Goal: Information Seeking & Learning: Find specific fact

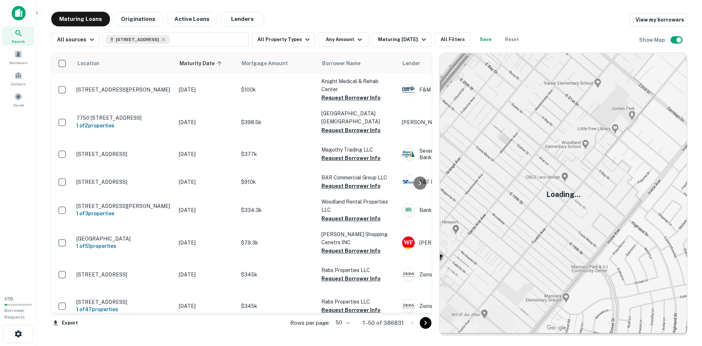
click at [16, 15] on img at bounding box center [19, 13] width 14 height 15
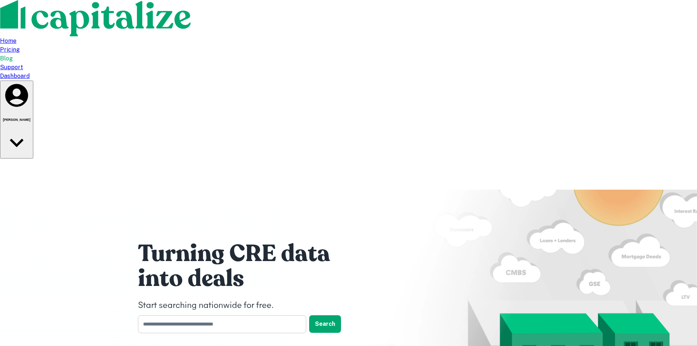
click at [176, 315] on input "text" at bounding box center [219, 324] width 163 height 18
type input "********"
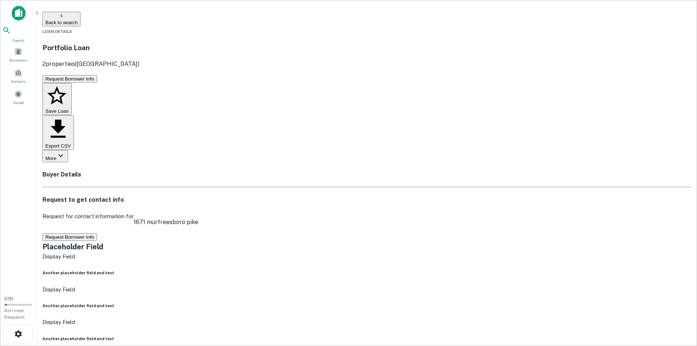
click at [11, 35] on icon at bounding box center [6, 30] width 9 height 9
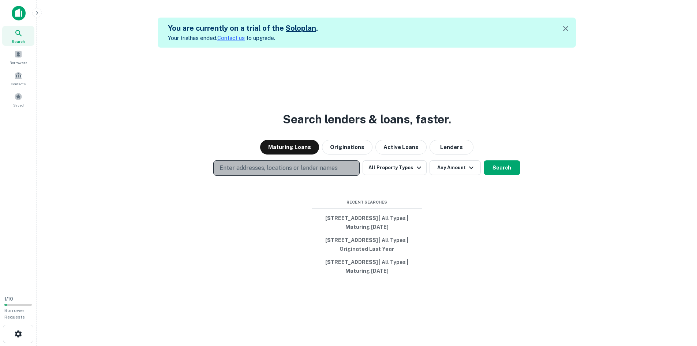
click at [276, 168] on p "Enter addresses, locations or lender names" at bounding box center [278, 167] width 118 height 9
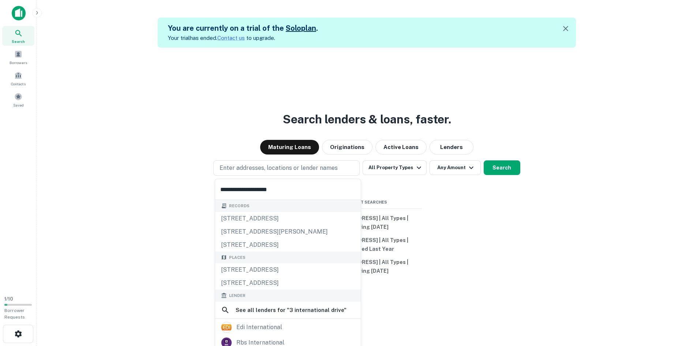
type input "**********"
click at [248, 267] on div "Records 3260 international dr, mobile, al, 36606 3065 international dr, frankli…" at bounding box center [288, 336] width 146 height 273
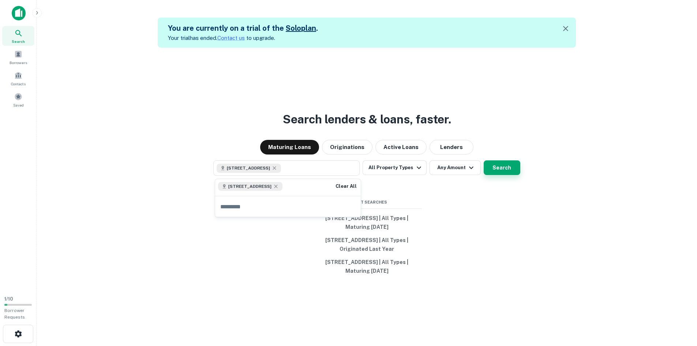
click at [511, 170] on button "Search" at bounding box center [501, 167] width 37 height 15
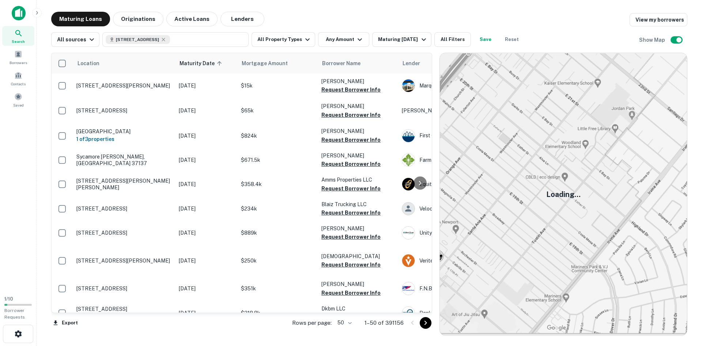
click at [22, 10] on img at bounding box center [19, 13] width 14 height 15
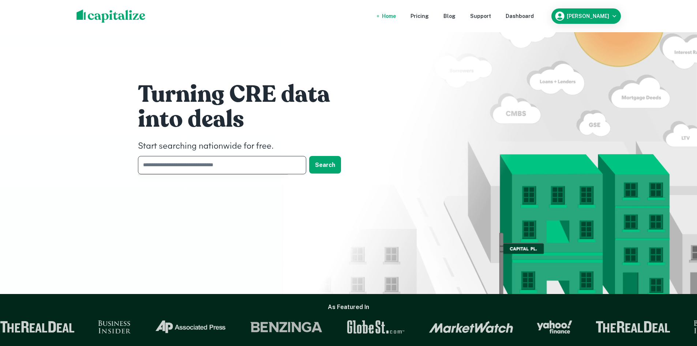
click at [210, 159] on input "text" at bounding box center [219, 165] width 163 height 18
type input "**********"
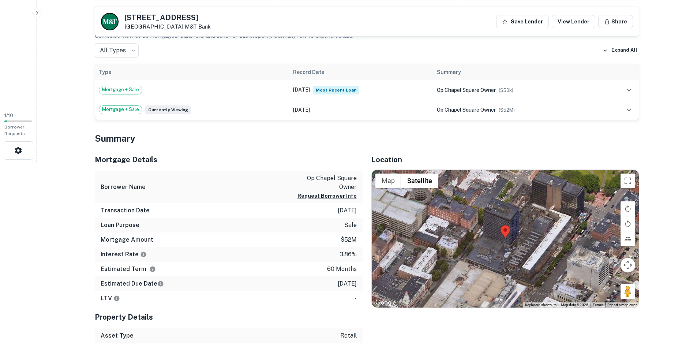
scroll to position [193, 0]
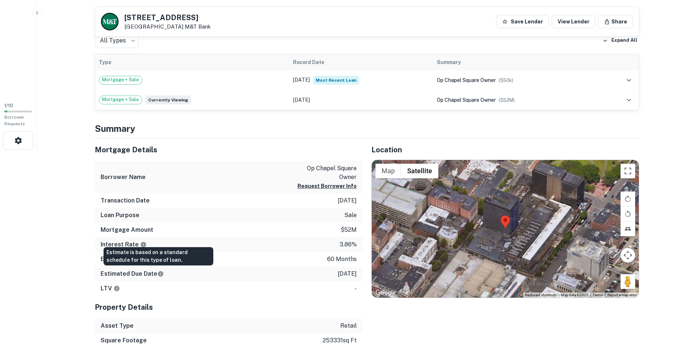
click at [158, 274] on icon "Estimate is based on a standard schedule for this type of loan." at bounding box center [160, 273] width 7 height 7
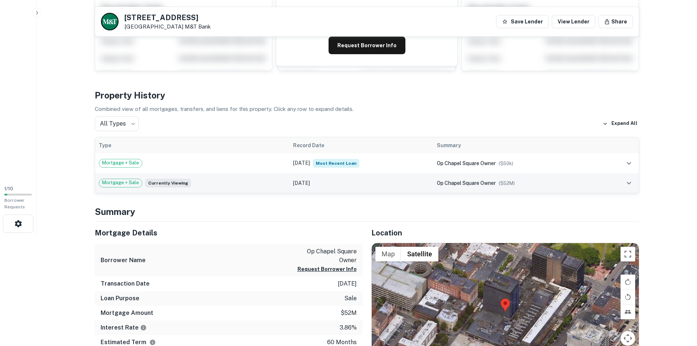
scroll to position [0, 0]
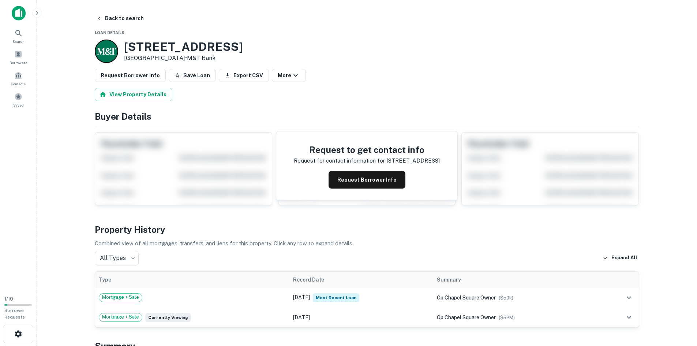
click at [16, 13] on img at bounding box center [19, 13] width 14 height 15
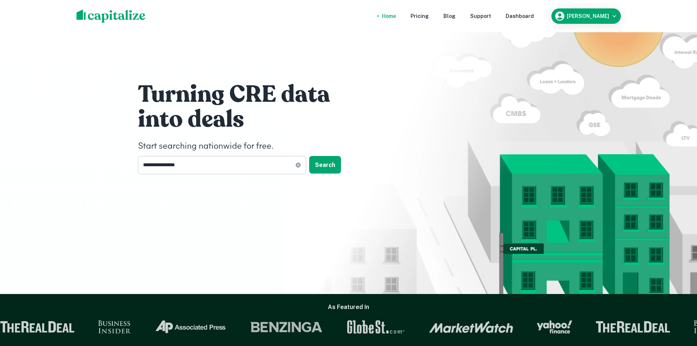
click at [298, 166] on icon at bounding box center [297, 164] width 5 height 5
click at [249, 165] on input "text" at bounding box center [219, 165] width 163 height 18
type input "**********"
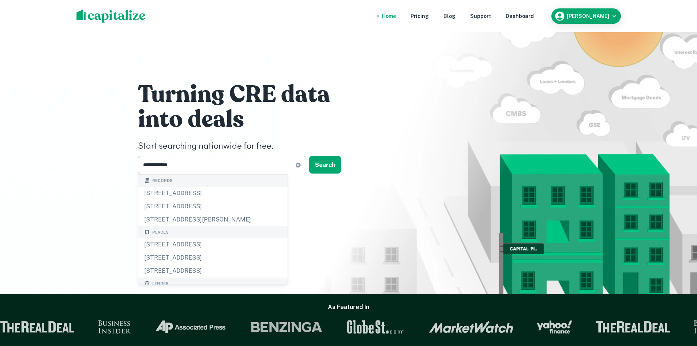
click at [298, 166] on icon at bounding box center [297, 164] width 5 height 5
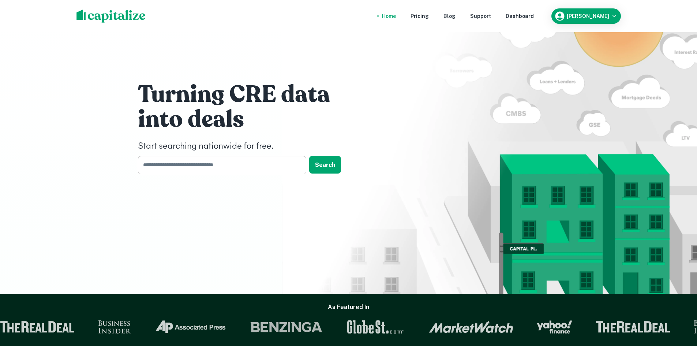
click at [275, 168] on input "text" at bounding box center [219, 165] width 163 height 18
type input "**********"
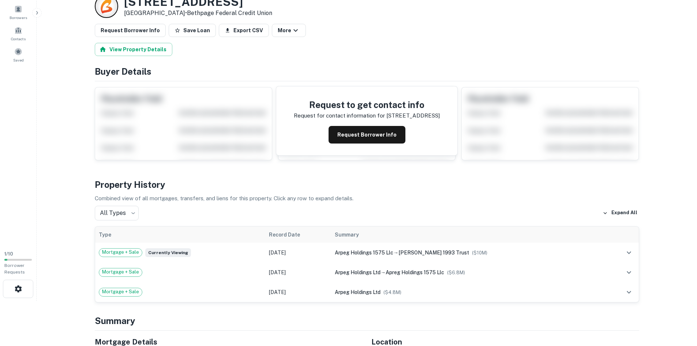
scroll to position [45, 0]
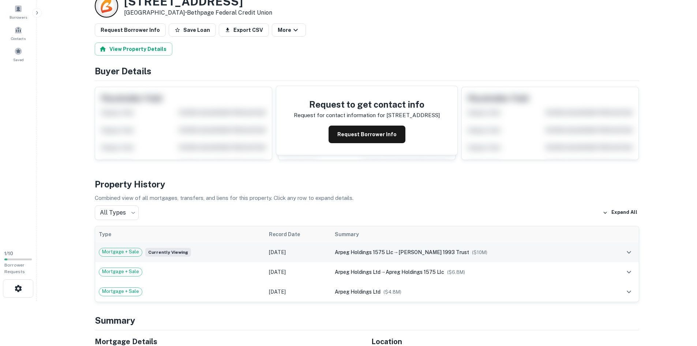
click at [174, 253] on span "Currently viewing" at bounding box center [168, 252] width 46 height 9
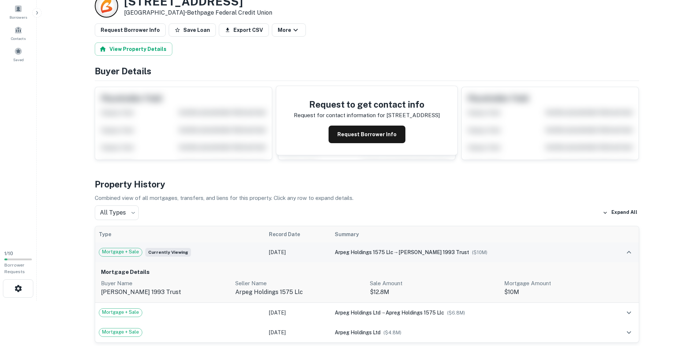
click at [174, 253] on span "Currently viewing" at bounding box center [168, 252] width 46 height 9
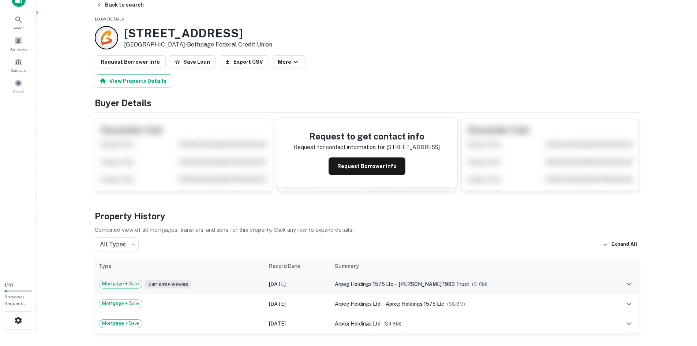
scroll to position [0, 0]
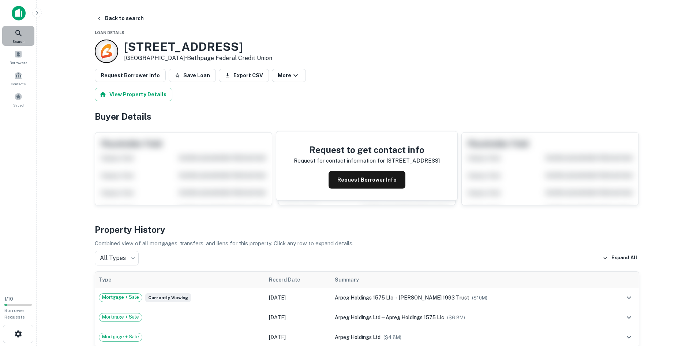
click at [16, 34] on icon at bounding box center [18, 33] width 6 height 6
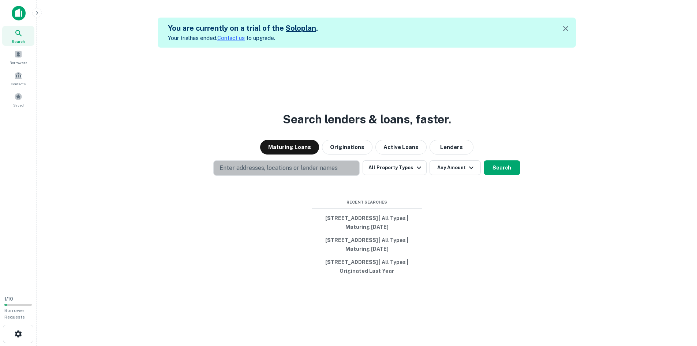
click at [258, 169] on p "Enter addresses, locations or lender names" at bounding box center [278, 167] width 118 height 9
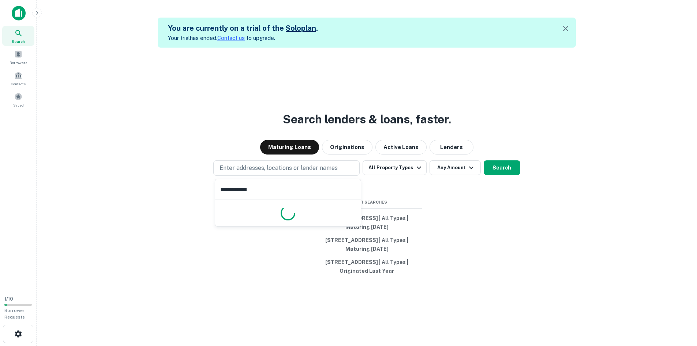
type input "**********"
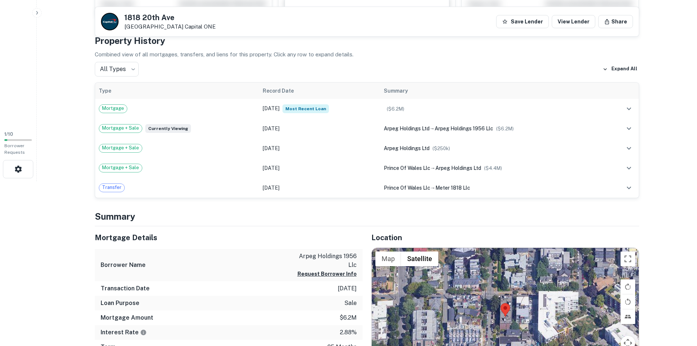
scroll to position [164, 0]
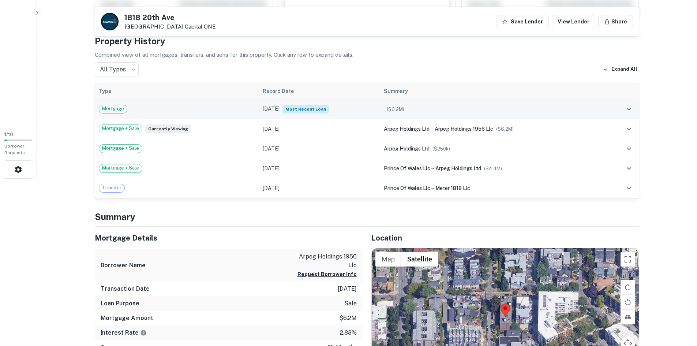
click at [266, 106] on td "Nov 07, 2021 Most Recent Loan" at bounding box center [319, 109] width 121 height 20
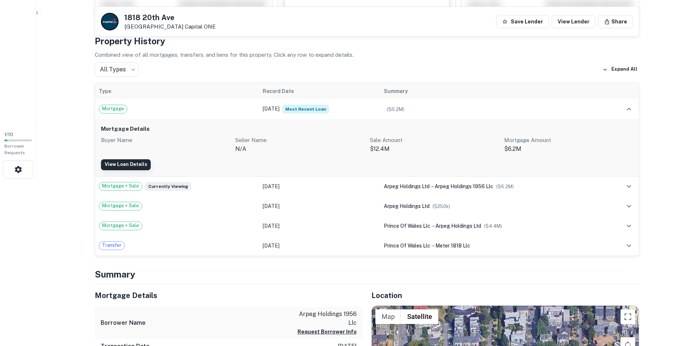
click at [132, 166] on link "View Loan Details" at bounding box center [126, 164] width 50 height 11
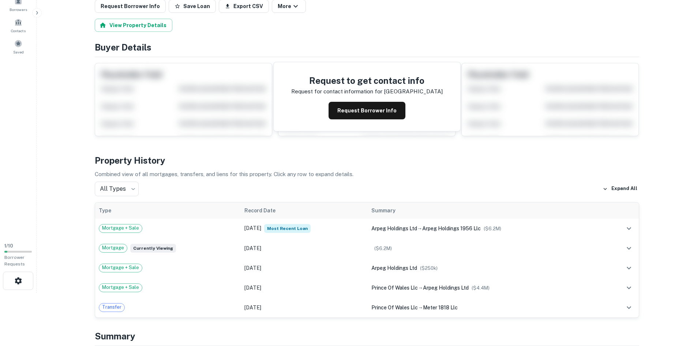
scroll to position [54, 0]
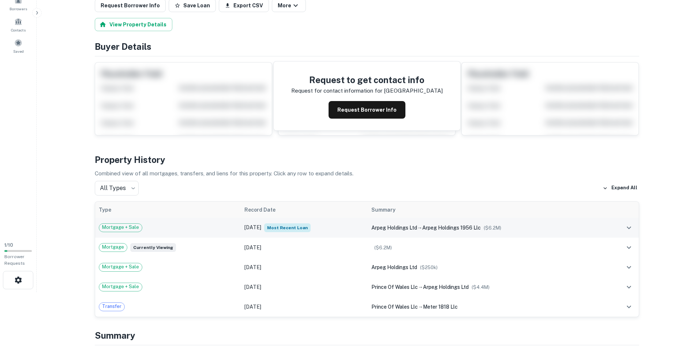
click at [129, 228] on span "Mortgage + Sale" at bounding box center [120, 226] width 43 height 7
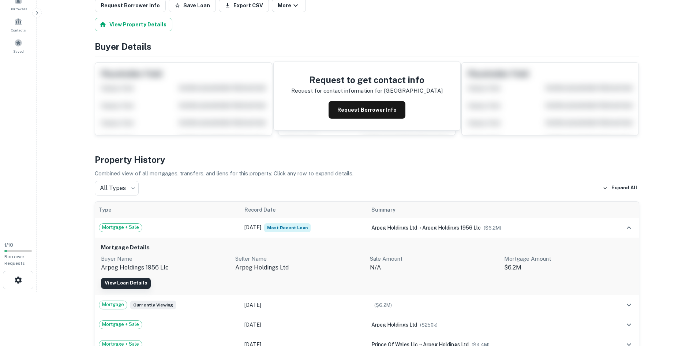
click at [140, 283] on link "View Loan Details" at bounding box center [126, 283] width 50 height 11
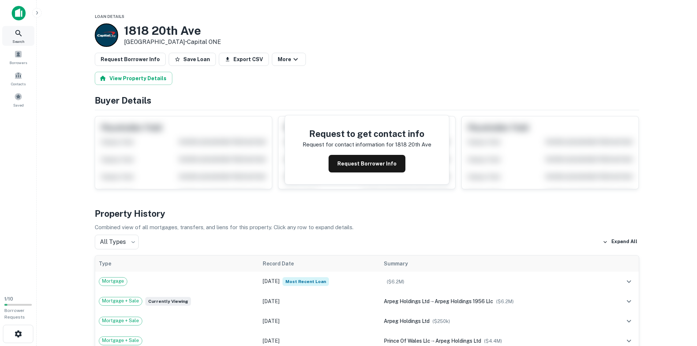
click at [22, 34] on icon at bounding box center [18, 33] width 9 height 9
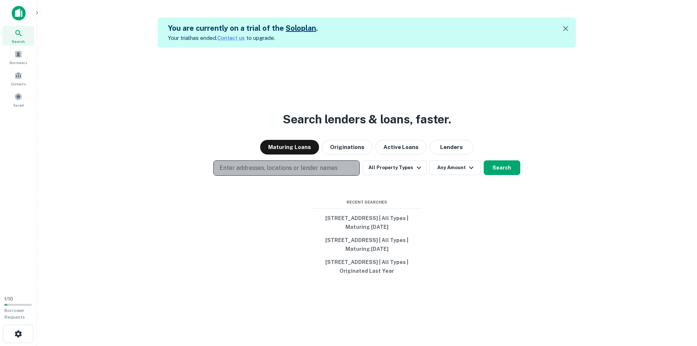
click at [246, 166] on p "Enter addresses, locations or lender names" at bounding box center [278, 167] width 118 height 9
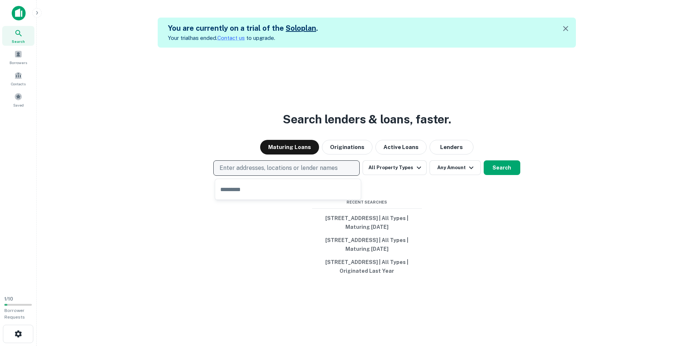
type input "**********"
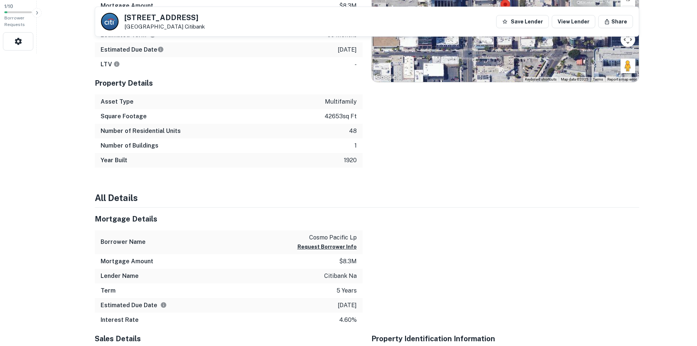
scroll to position [323, 0]
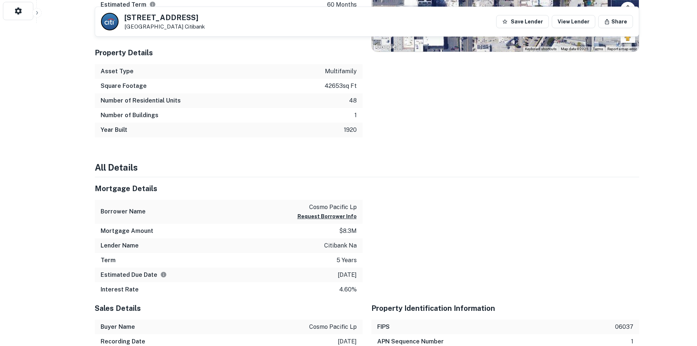
click at [332, 245] on p "citibank na" at bounding box center [340, 245] width 33 height 9
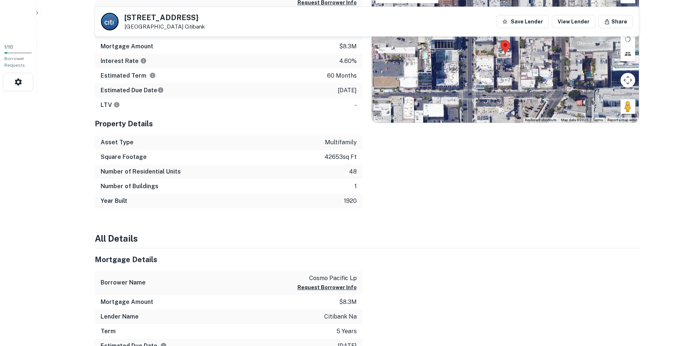
scroll to position [0, 0]
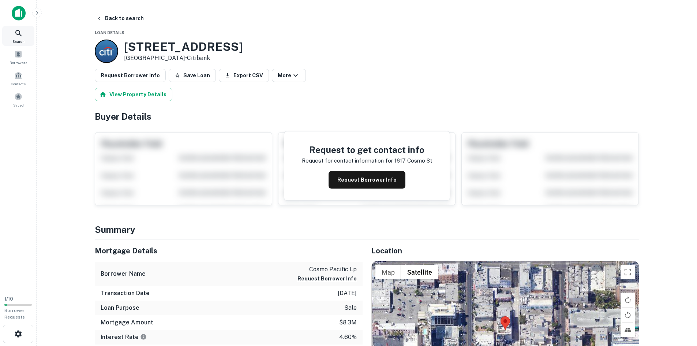
click at [21, 38] on div "Search" at bounding box center [18, 36] width 32 height 20
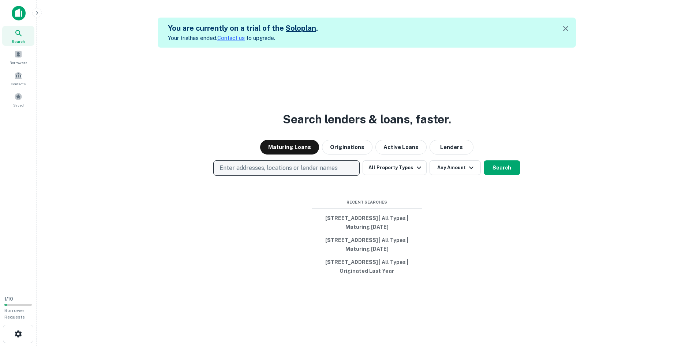
click at [248, 166] on p "Enter addresses, locations or lender names" at bounding box center [278, 167] width 118 height 9
type input "**********"
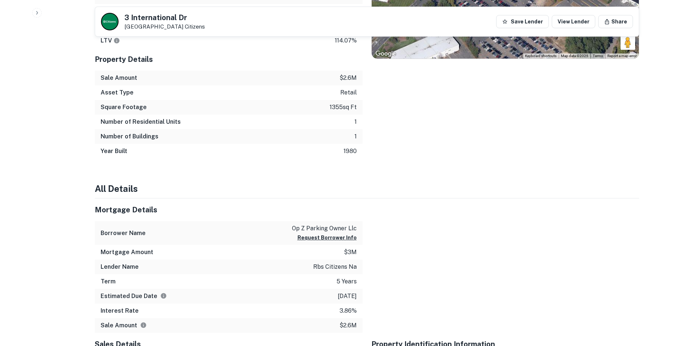
scroll to position [459, 0]
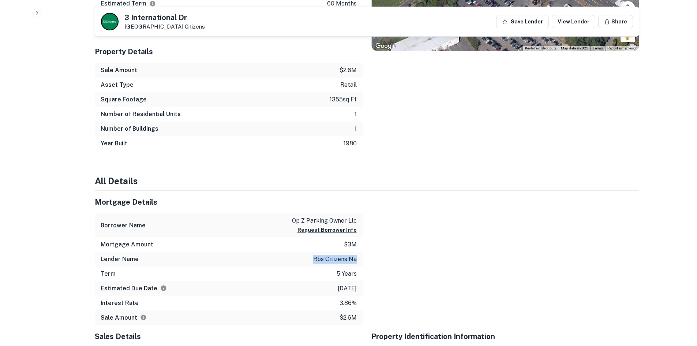
drag, startPoint x: 360, startPoint y: 258, endPoint x: 313, endPoint y: 257, distance: 46.8
click at [313, 257] on div "Lender Name rbs citizens na" at bounding box center [229, 259] width 268 height 15
copy p "rbs citizens na"
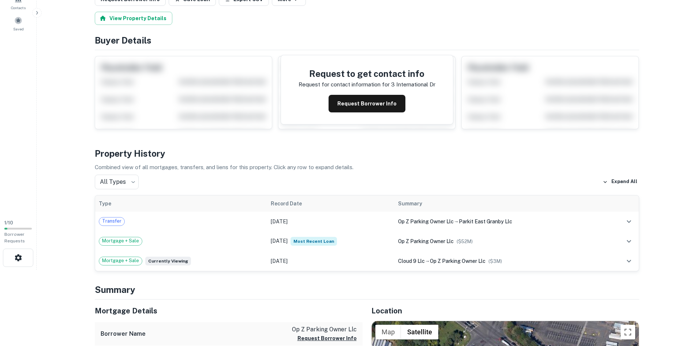
scroll to position [0, 0]
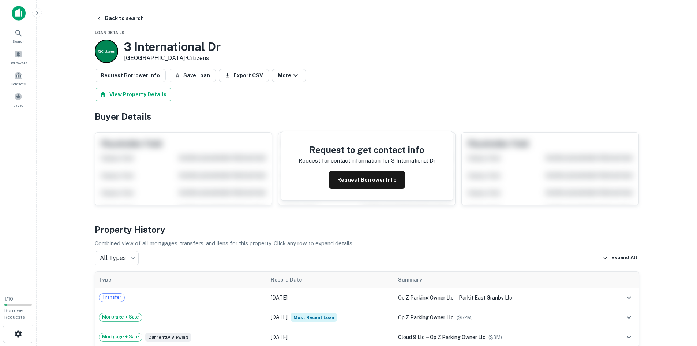
click at [22, 12] on img at bounding box center [19, 13] width 14 height 15
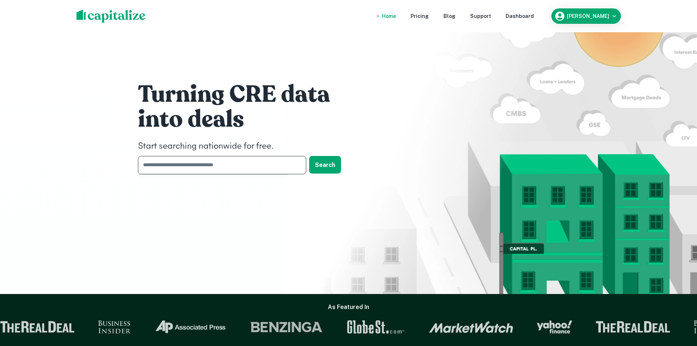
click at [238, 166] on input "text" at bounding box center [219, 165] width 163 height 18
type input "**********"
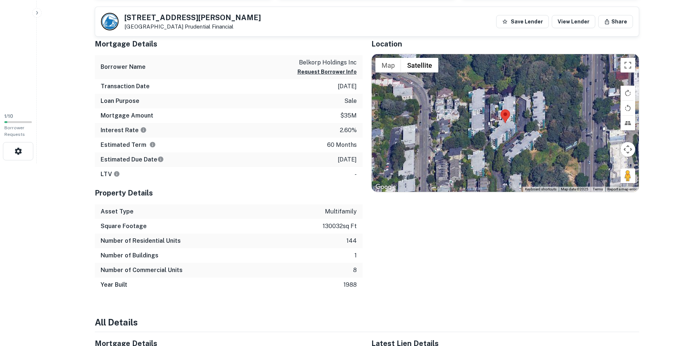
scroll to position [182, 0]
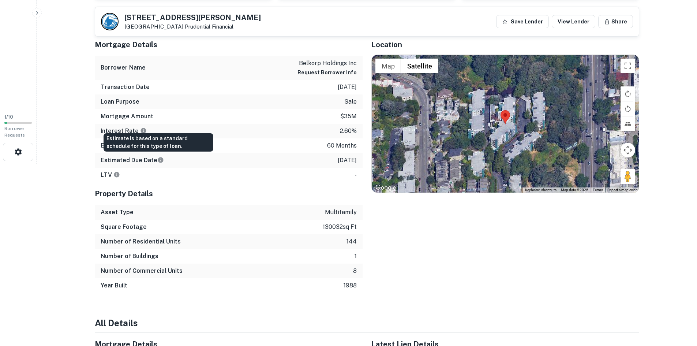
click at [158, 159] on icon "Estimate is based on a standard schedule for this type of loan." at bounding box center [160, 159] width 5 height 5
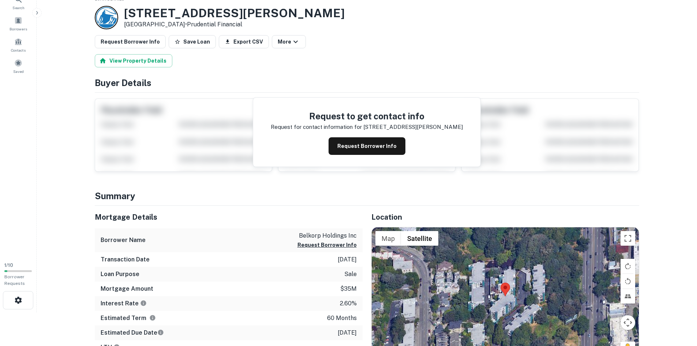
scroll to position [0, 0]
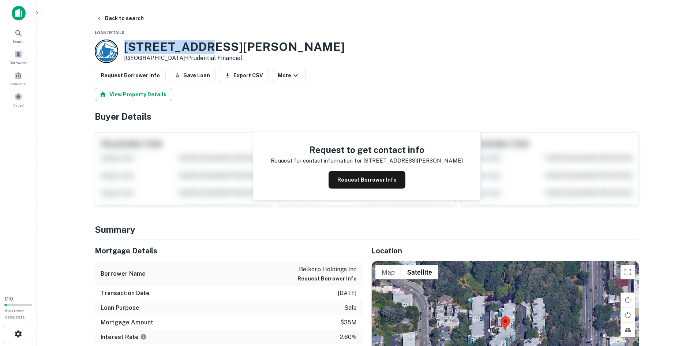
drag, startPoint x: 197, startPoint y: 46, endPoint x: 127, endPoint y: 43, distance: 69.9
click at [127, 43] on h3 "[STREET_ADDRESS][PERSON_NAME]" at bounding box center [234, 47] width 221 height 14
copy h3 "[STREET_ADDRESS][PERSON_NAME]"
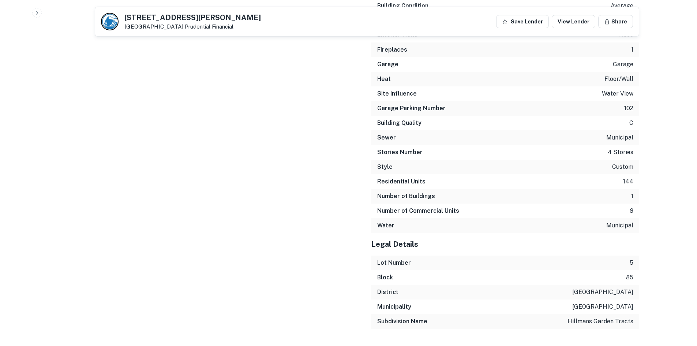
scroll to position [1096, 0]
